Goal: Task Accomplishment & Management: Manage account settings

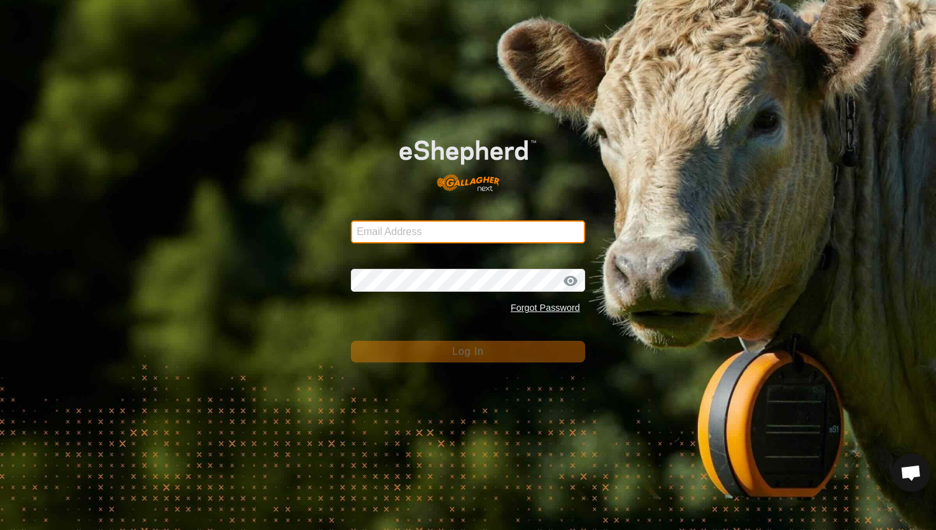
type input "mathew.gemma@barhamfarming.co.nz"
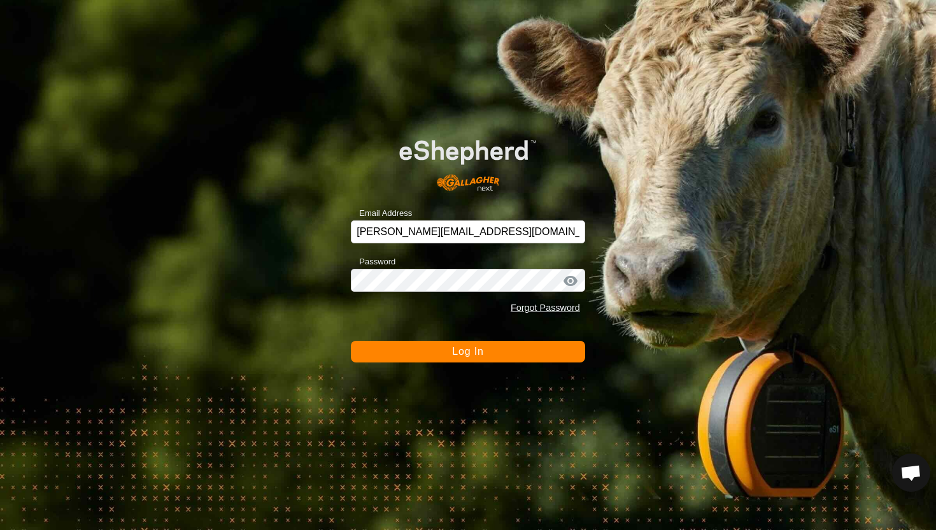
click at [478, 348] on span "Log In" at bounding box center [467, 351] width 31 height 11
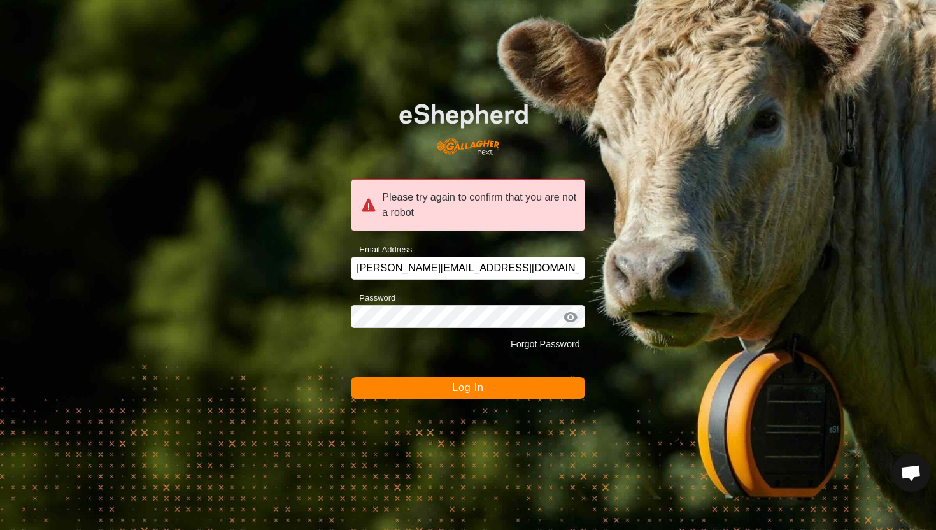
click at [488, 388] on button "Log In" at bounding box center [468, 388] width 234 height 22
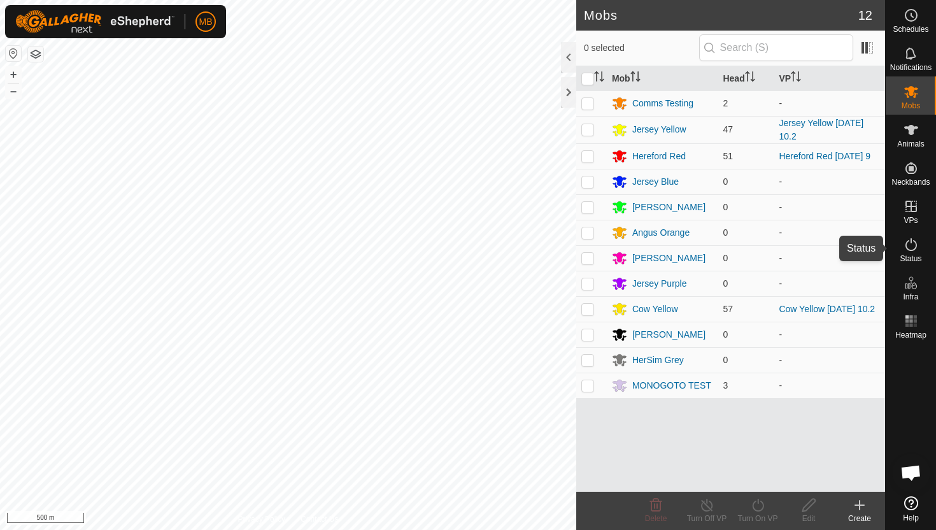
click at [912, 245] on icon at bounding box center [911, 244] width 15 height 15
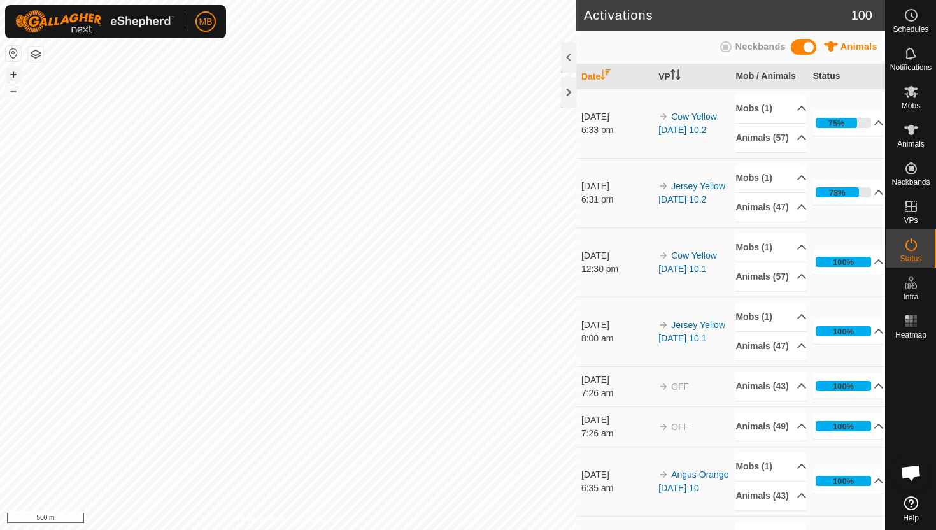
click at [14, 74] on button "+" at bounding box center [13, 74] width 15 height 15
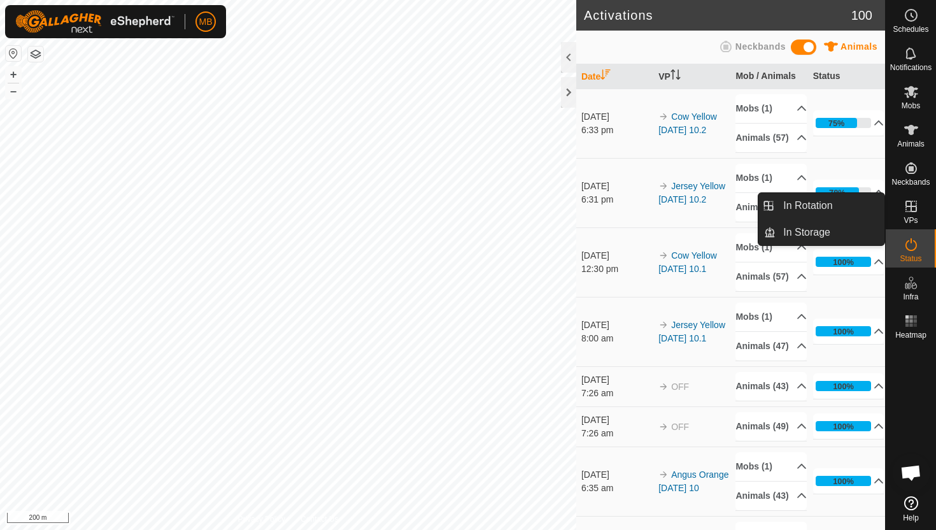
click at [910, 205] on icon at bounding box center [911, 206] width 15 height 15
click at [832, 210] on link "In Rotation" at bounding box center [830, 205] width 109 height 25
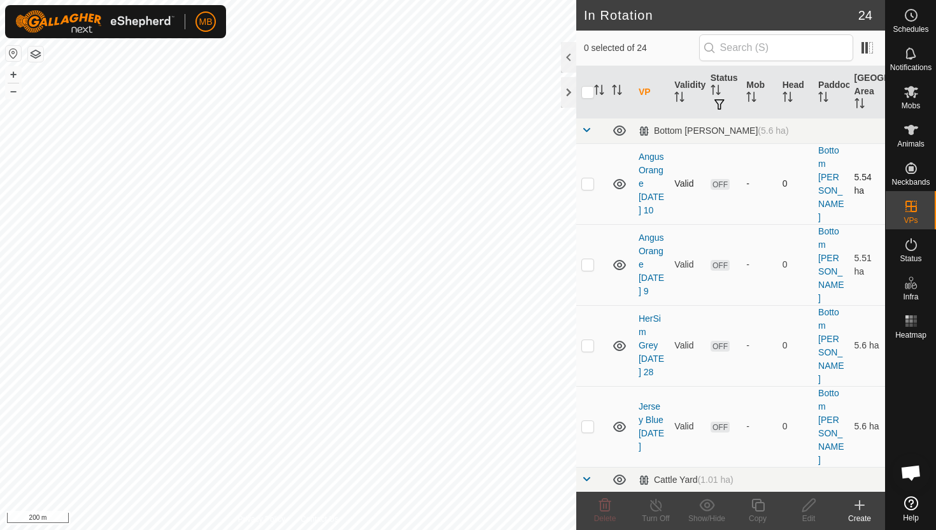
click at [587, 180] on p-checkbox at bounding box center [587, 183] width 13 height 10
checkbox input "true"
click at [589, 259] on p-checkbox at bounding box center [587, 264] width 13 height 10
checkbox input "true"
click at [585, 340] on p-checkbox at bounding box center [587, 345] width 13 height 10
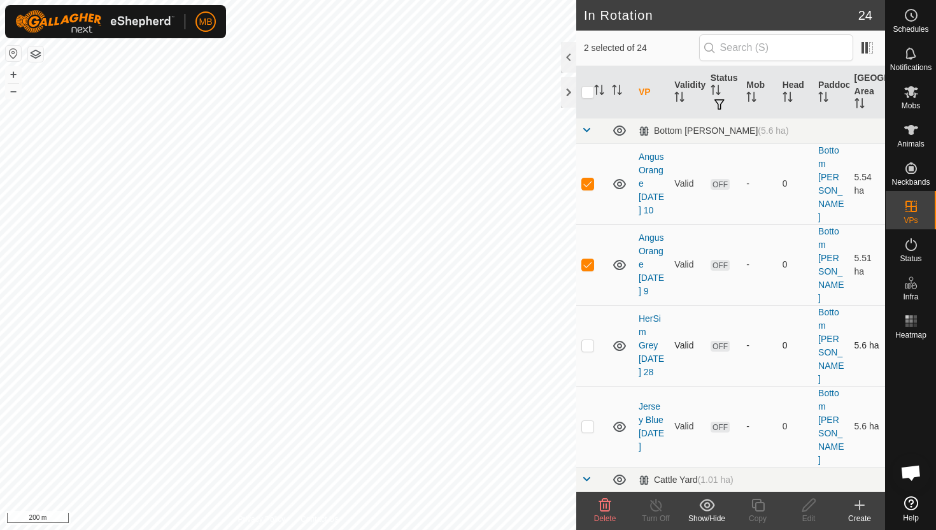
checkbox input "true"
click at [584, 421] on p-checkbox at bounding box center [587, 426] width 13 height 10
checkbox input "true"
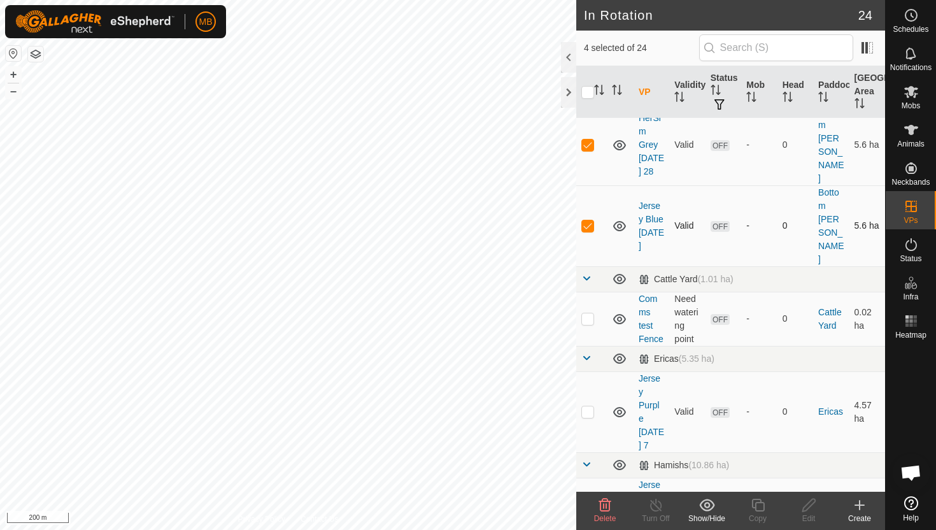
scroll to position [202, 0]
click at [585, 405] on p-checkbox at bounding box center [587, 410] width 13 height 10
checkbox input "true"
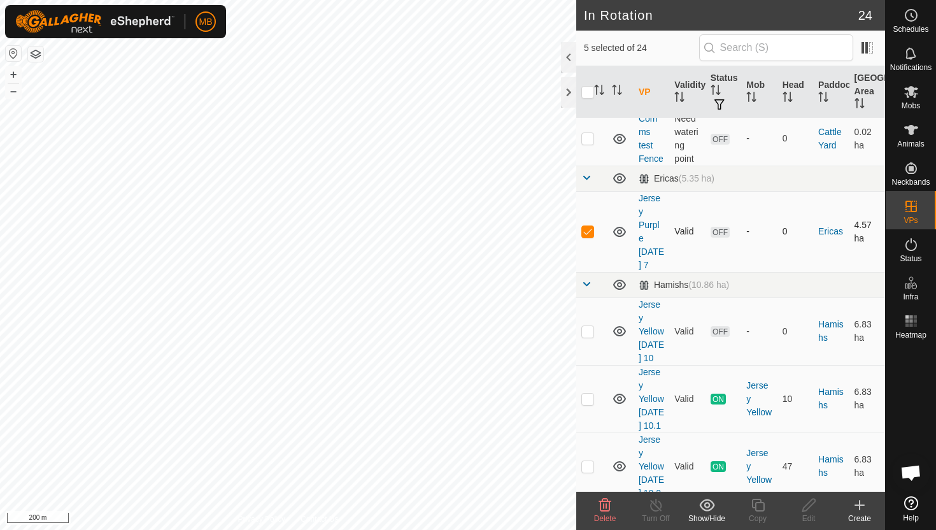
scroll to position [381, 0]
click at [588, 325] on p-checkbox at bounding box center [587, 330] width 13 height 10
checkbox input "true"
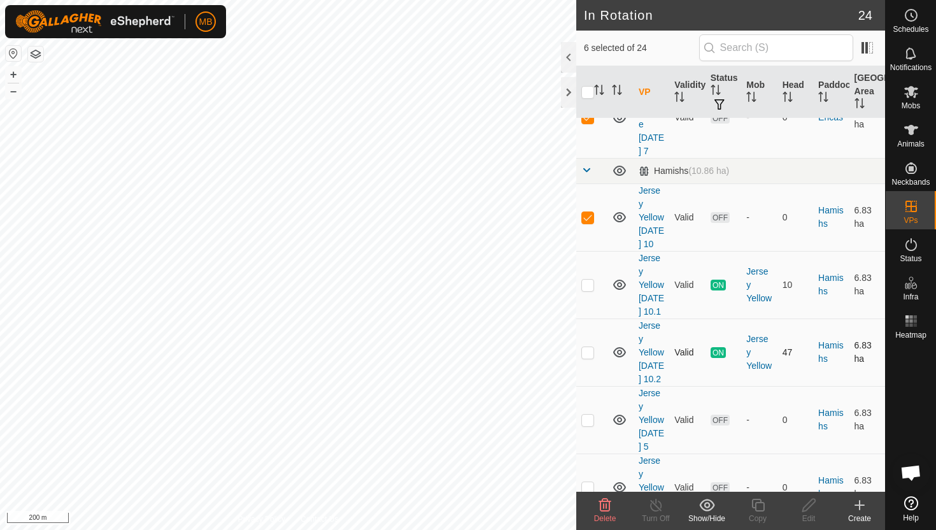
scroll to position [497, 0]
click at [606, 505] on icon at bounding box center [605, 505] width 12 height 13
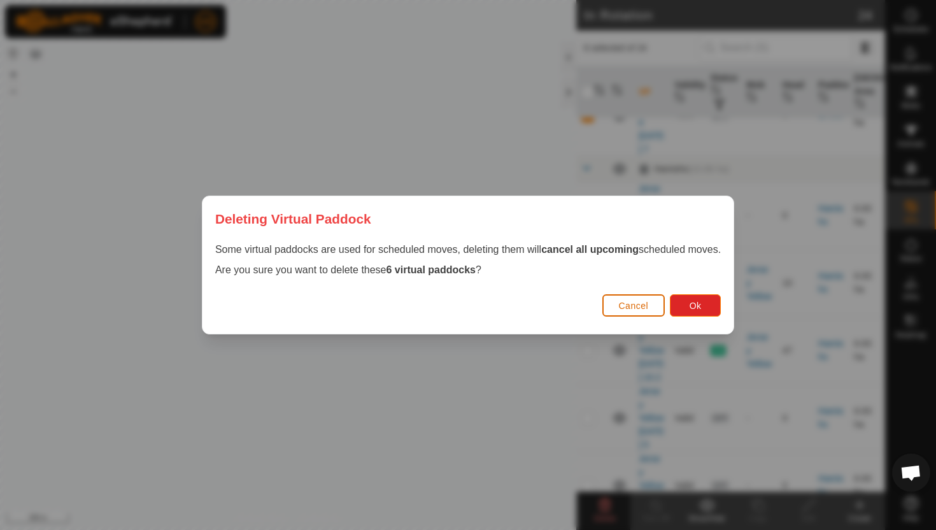
click at [641, 306] on span "Cancel" at bounding box center [634, 306] width 30 height 10
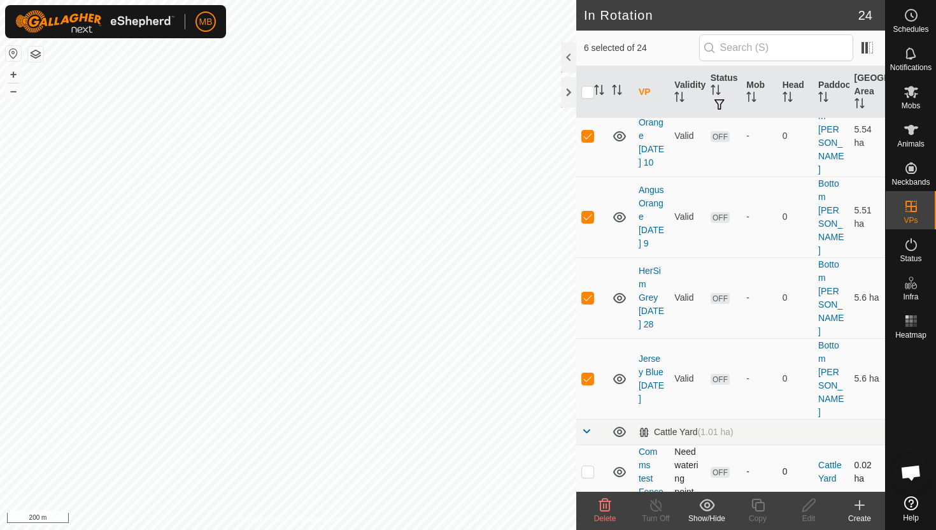
scroll to position [43, 0]
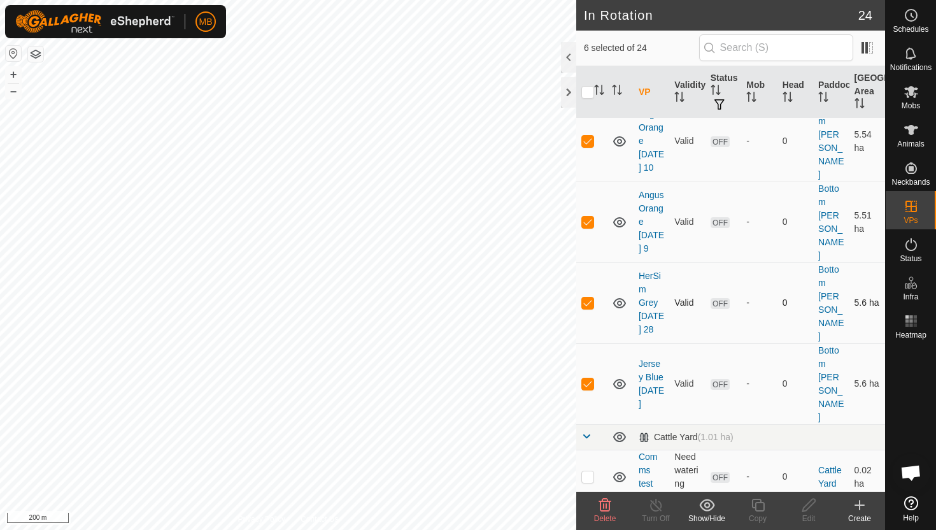
click at [584, 297] on p-checkbox at bounding box center [587, 302] width 13 height 10
checkbox input "false"
click at [607, 504] on icon at bounding box center [604, 504] width 15 height 15
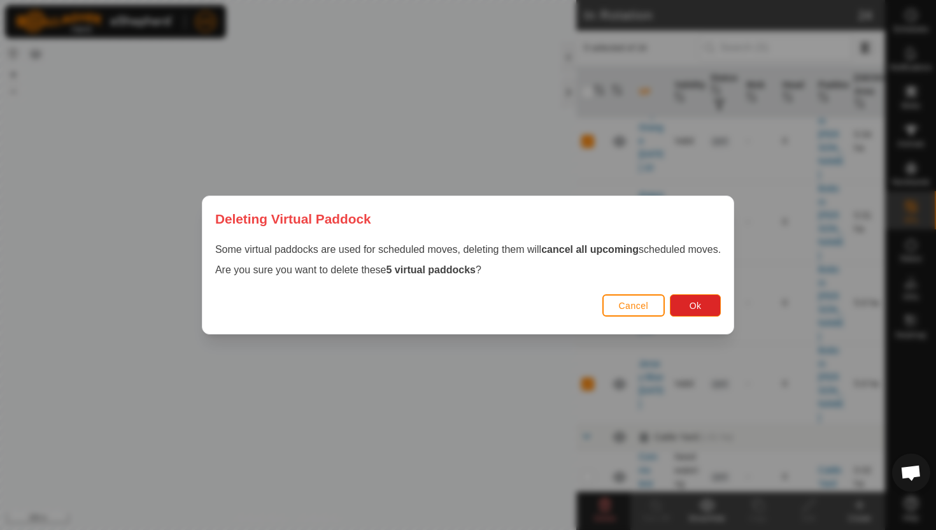
click at [641, 310] on span "Cancel" at bounding box center [634, 306] width 30 height 10
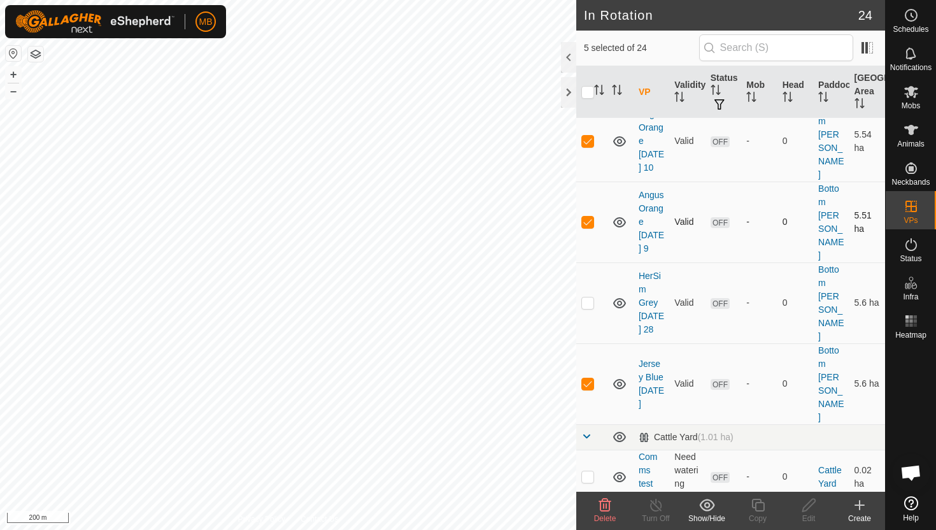
click at [592, 216] on p-checkbox at bounding box center [587, 221] width 13 height 10
checkbox input "false"
click at [588, 343] on td at bounding box center [591, 383] width 31 height 81
checkbox input "false"
click at [912, 100] on es-mob-svg-icon at bounding box center [911, 92] width 23 height 20
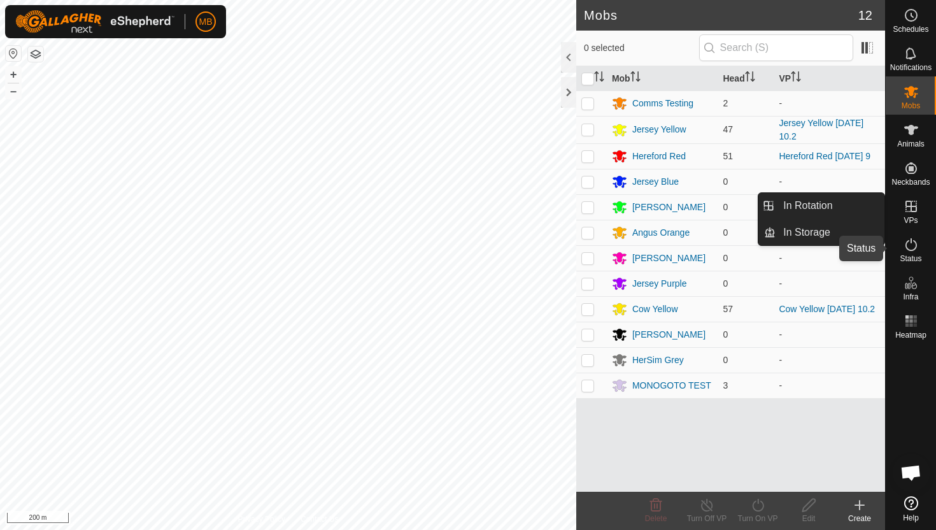
click at [913, 247] on icon at bounding box center [911, 244] width 15 height 15
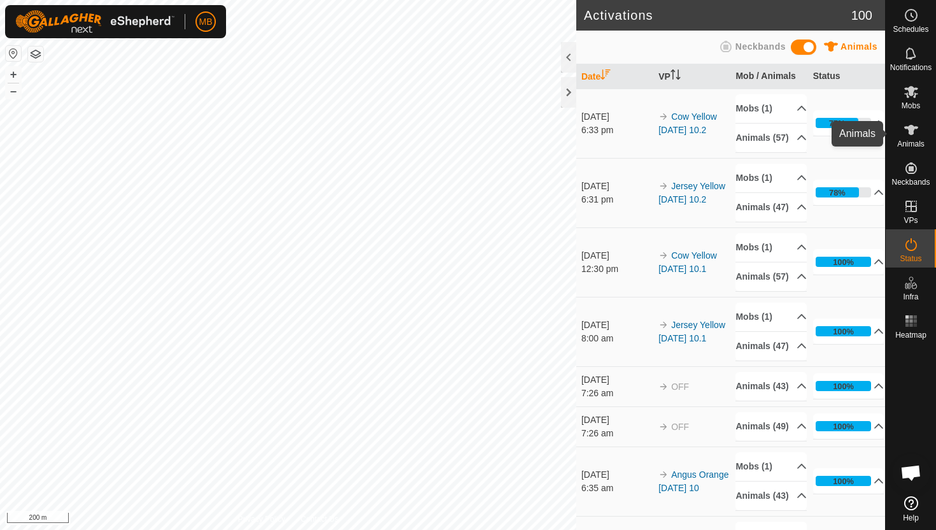
click at [913, 132] on icon at bounding box center [911, 129] width 15 height 15
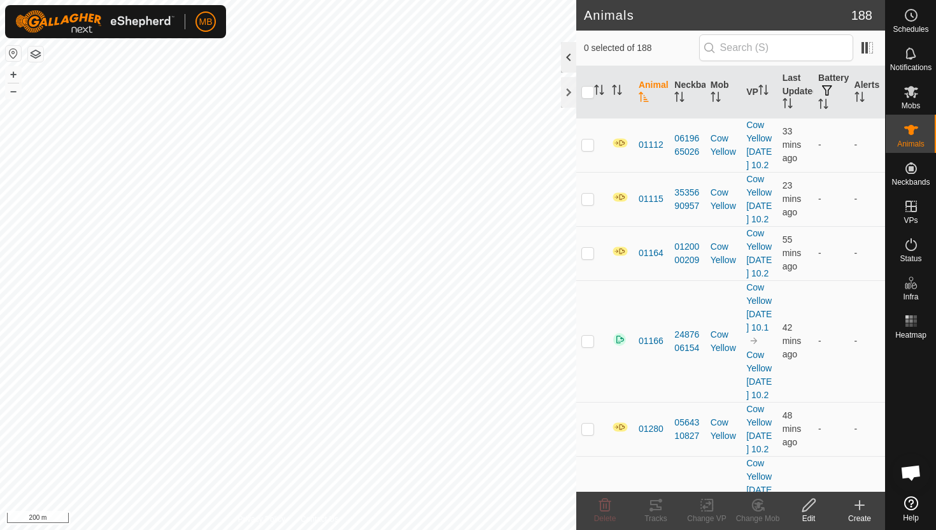
click at [568, 61] on div at bounding box center [568, 57] width 15 height 31
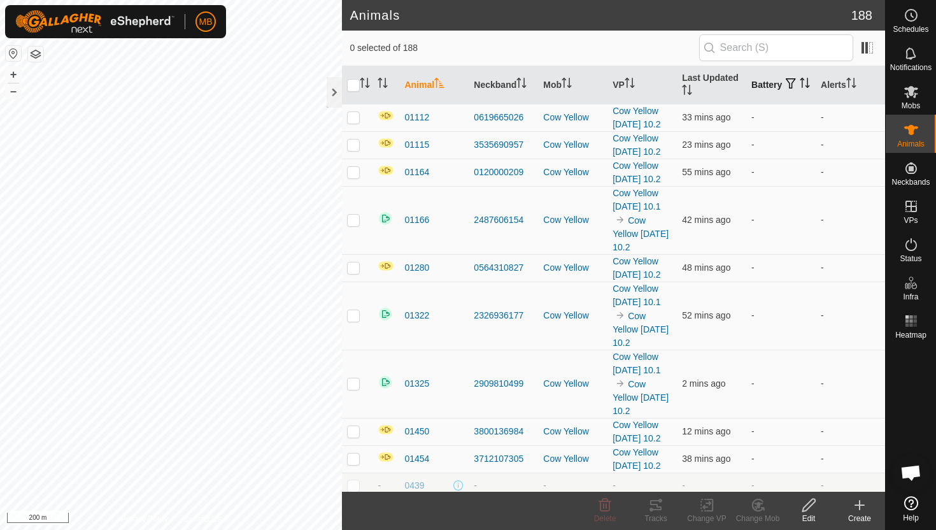
click at [800, 88] on icon "Activate to sort" at bounding box center [805, 83] width 10 height 10
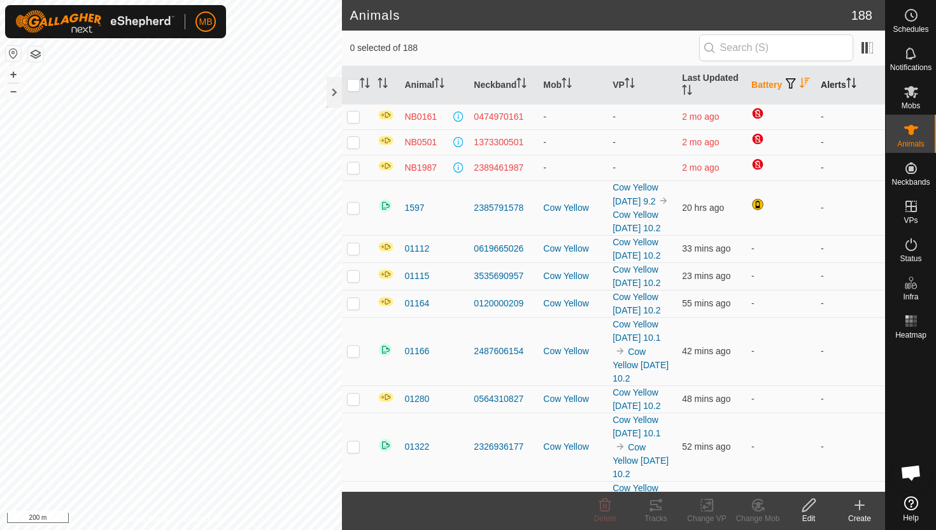
click at [855, 76] on th "Alerts" at bounding box center [850, 85] width 69 height 38
